Goal: Information Seeking & Learning: Understand process/instructions

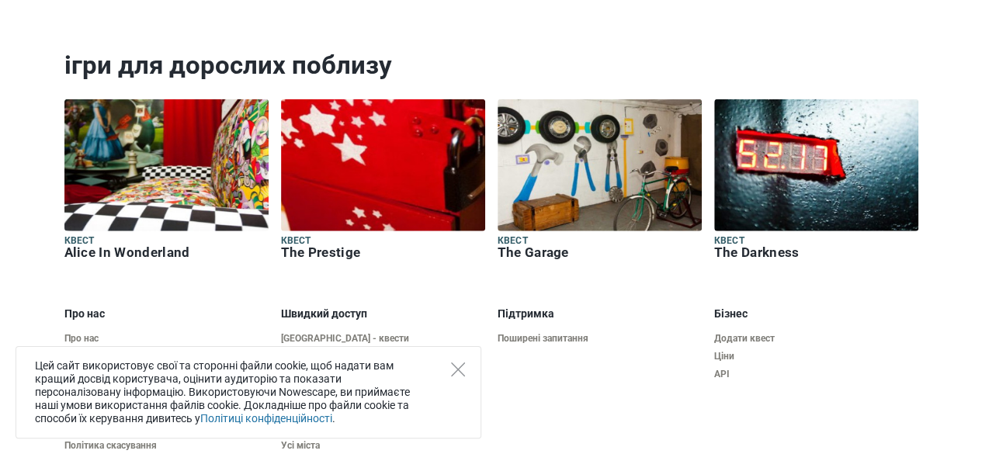
scroll to position [1815, 0]
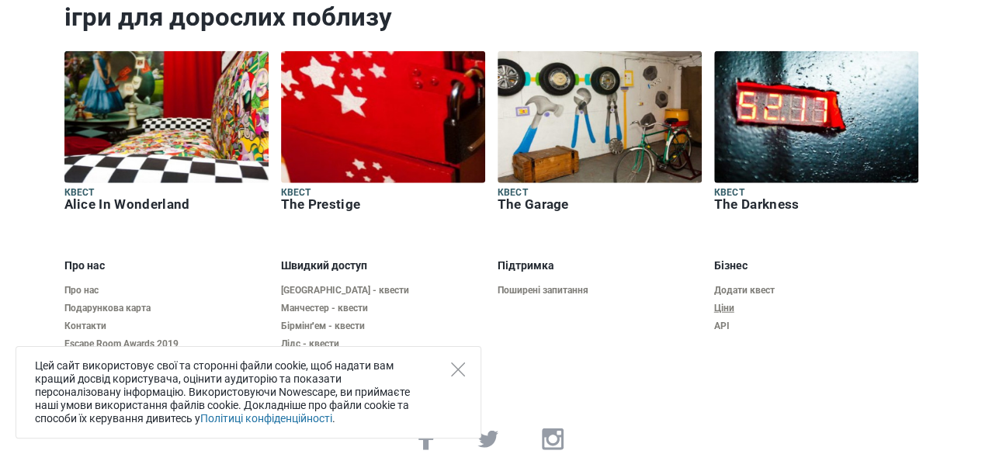
click at [720, 303] on link "Ціни" at bounding box center [816, 309] width 204 height 12
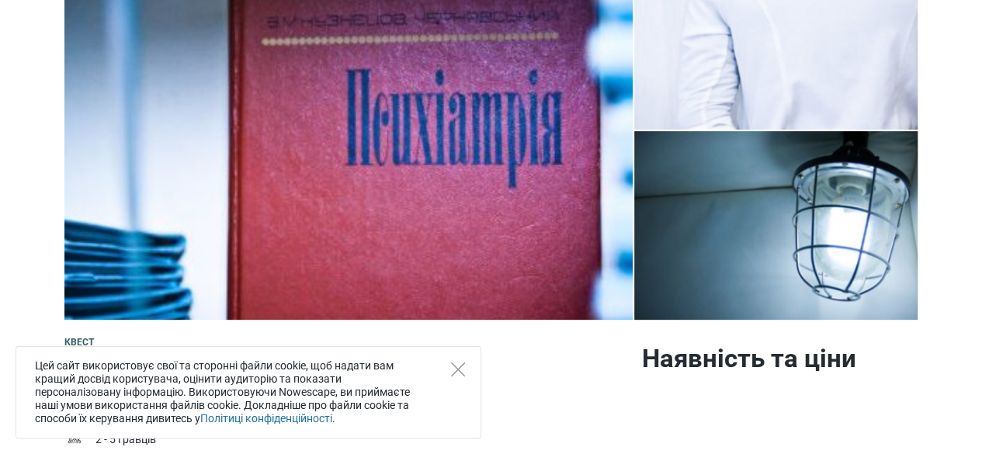
scroll to position [138, 0]
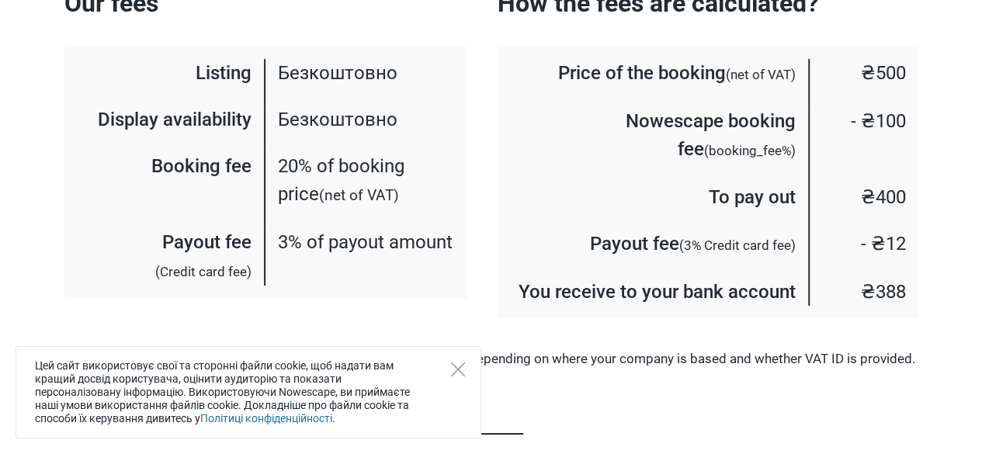
scroll to position [2605, 0]
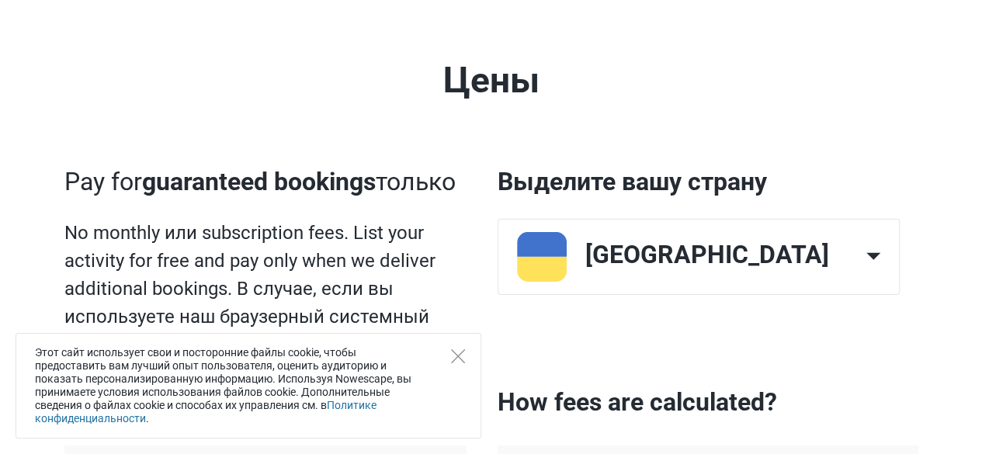
scroll to position [2275, 0]
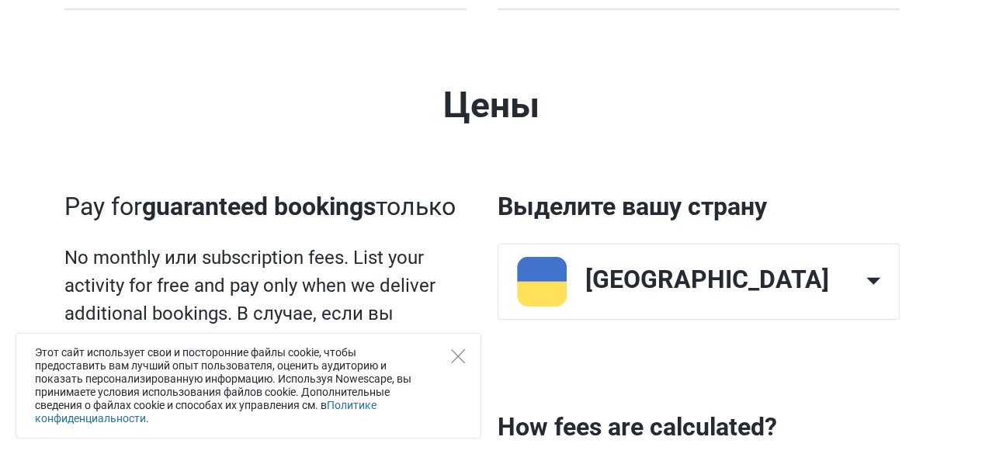
scroll to position [2352, 0]
